Goal: Information Seeking & Learning: Learn about a topic

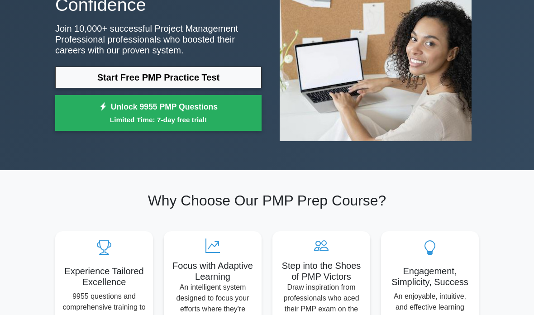
scroll to position [113, 0]
click at [103, 78] on link "Start Free PMP Practice Test" at bounding box center [158, 77] width 206 height 22
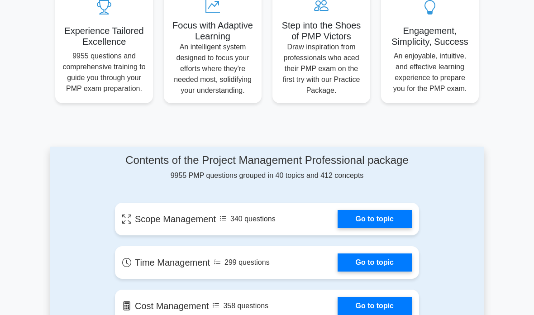
scroll to position [353, 0]
click at [397, 228] on link "Go to topic" at bounding box center [374, 219] width 74 height 18
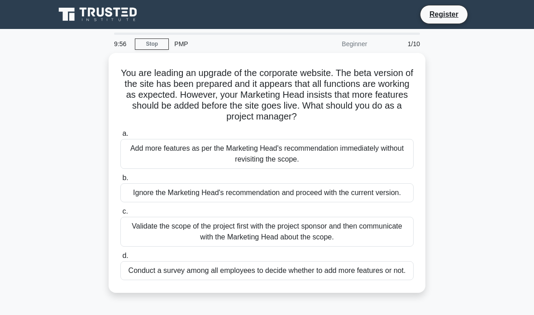
scroll to position [0, 0]
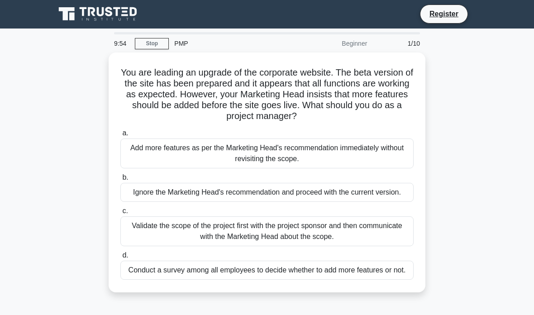
click at [152, 43] on link "Stop" at bounding box center [152, 43] width 34 height 11
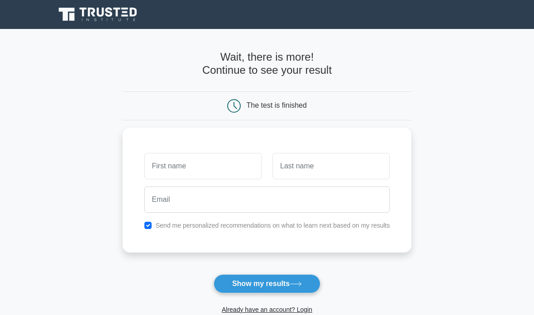
scroll to position [9, 0]
